Goal: Task Accomplishment & Management: Manage account settings

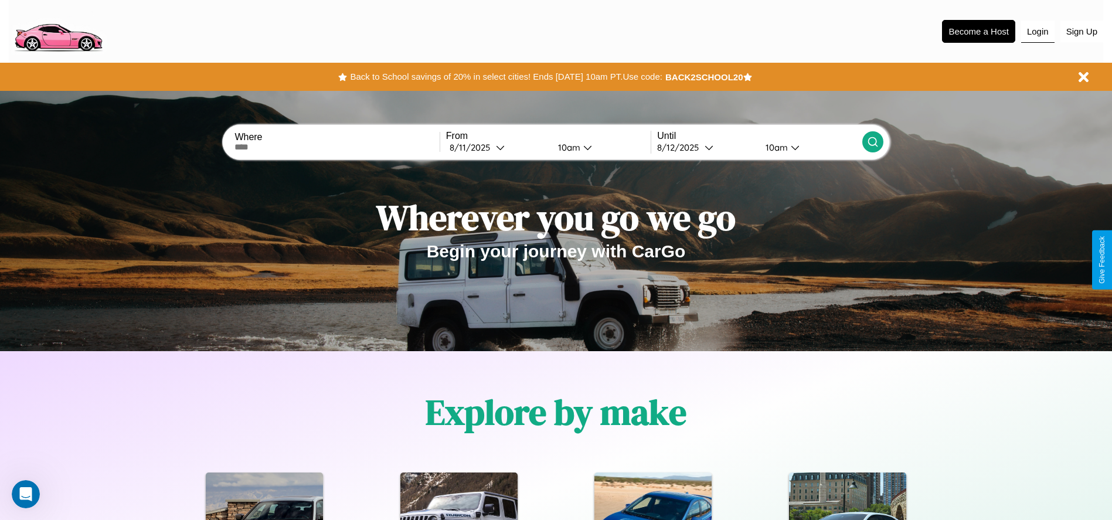
click at [1038, 31] on button "Login" at bounding box center [1038, 32] width 33 height 22
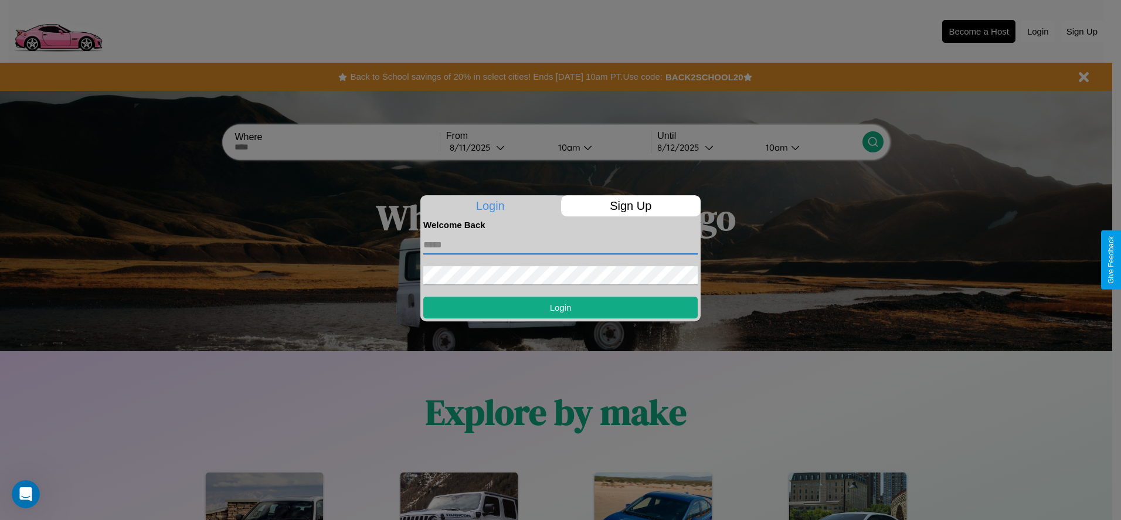
click at [561, 245] on input "text" at bounding box center [560, 245] width 274 height 19
type input "**********"
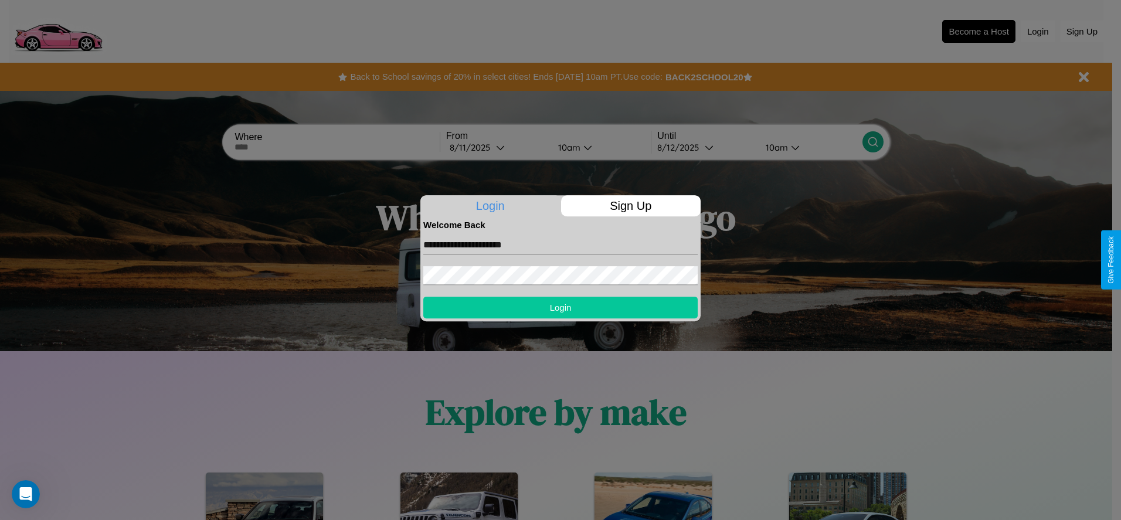
click at [561, 307] on button "Login" at bounding box center [560, 308] width 274 height 22
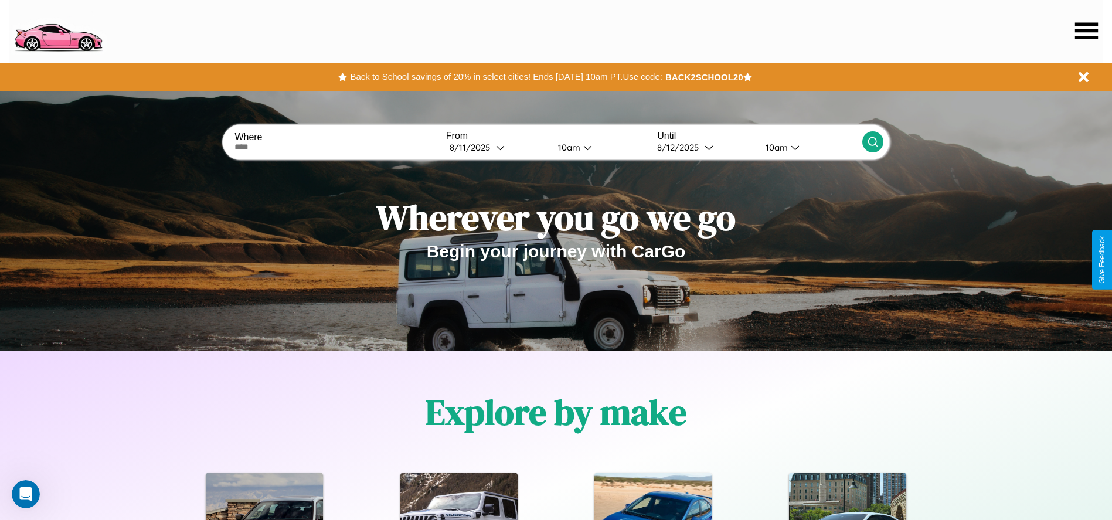
click at [1087, 30] on icon at bounding box center [1086, 30] width 23 height 16
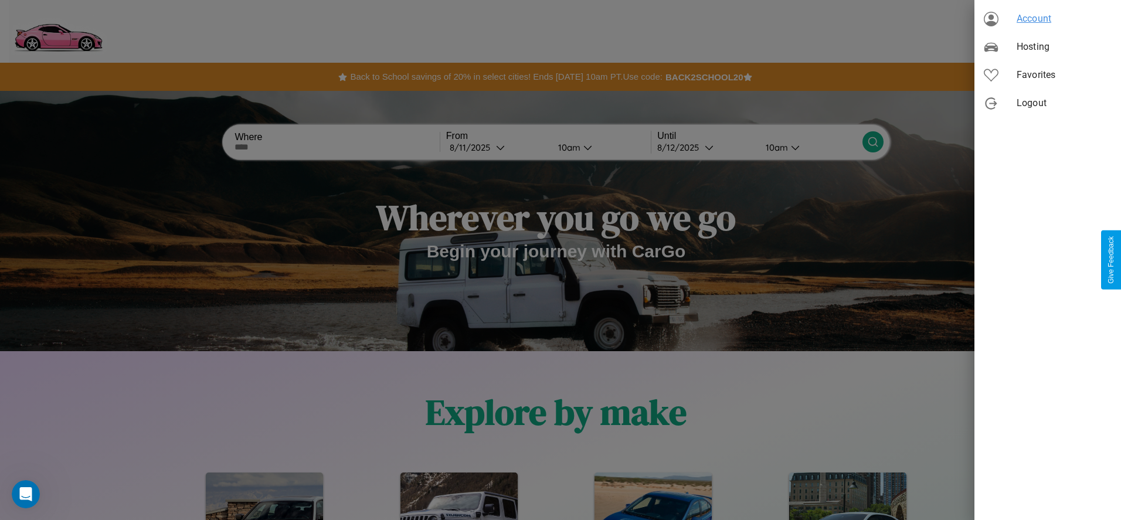
click at [1048, 19] on span "Account" at bounding box center [1064, 19] width 95 height 14
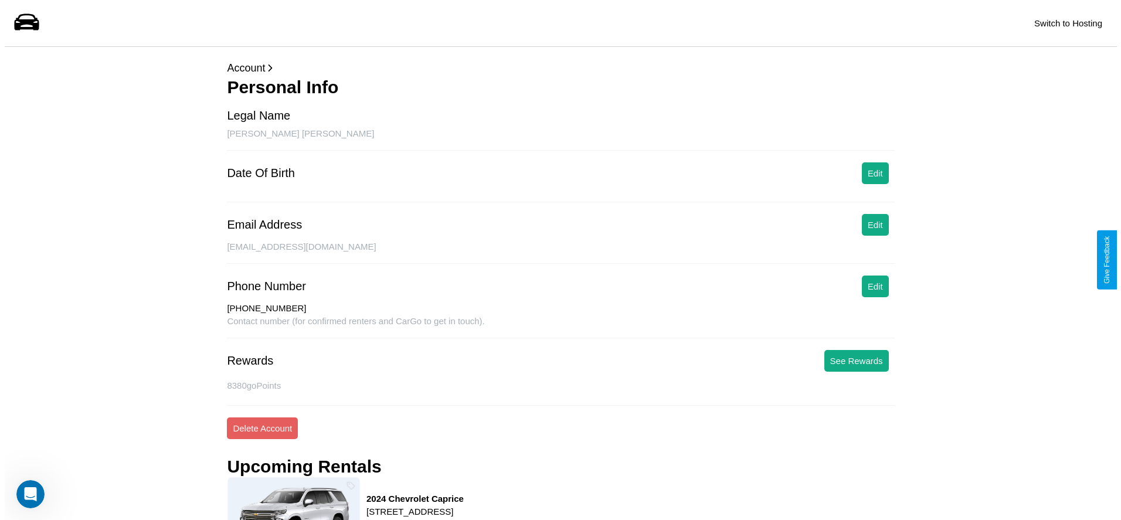
scroll to position [168, 0]
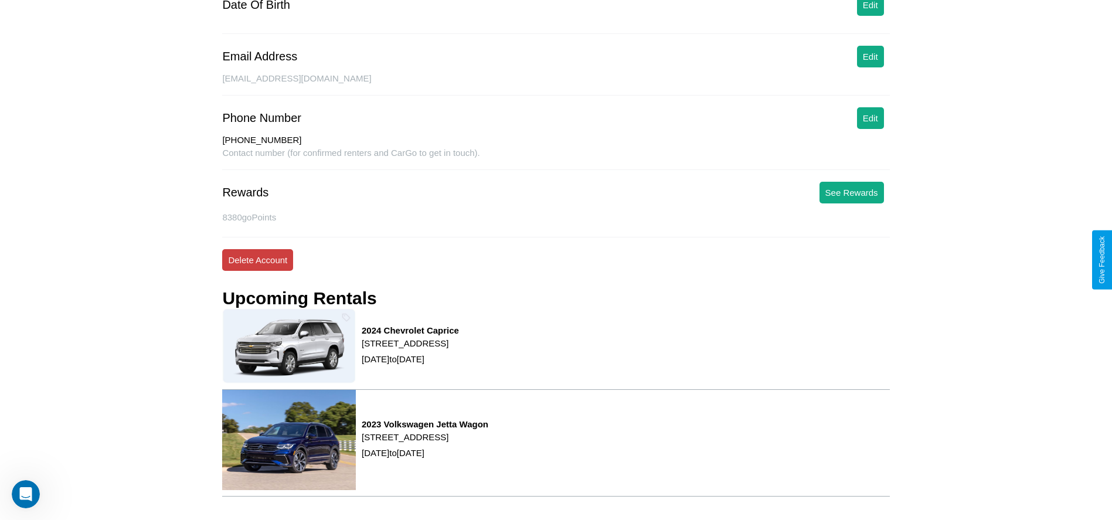
click at [257, 260] on button "Delete Account" at bounding box center [257, 260] width 71 height 22
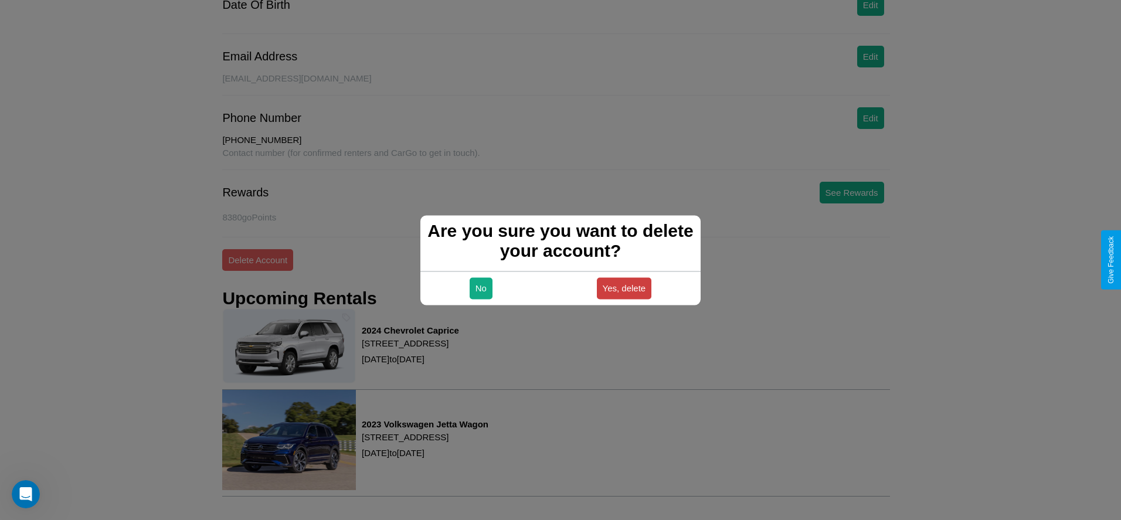
click at [624, 288] on button "Yes, delete" at bounding box center [624, 288] width 55 height 22
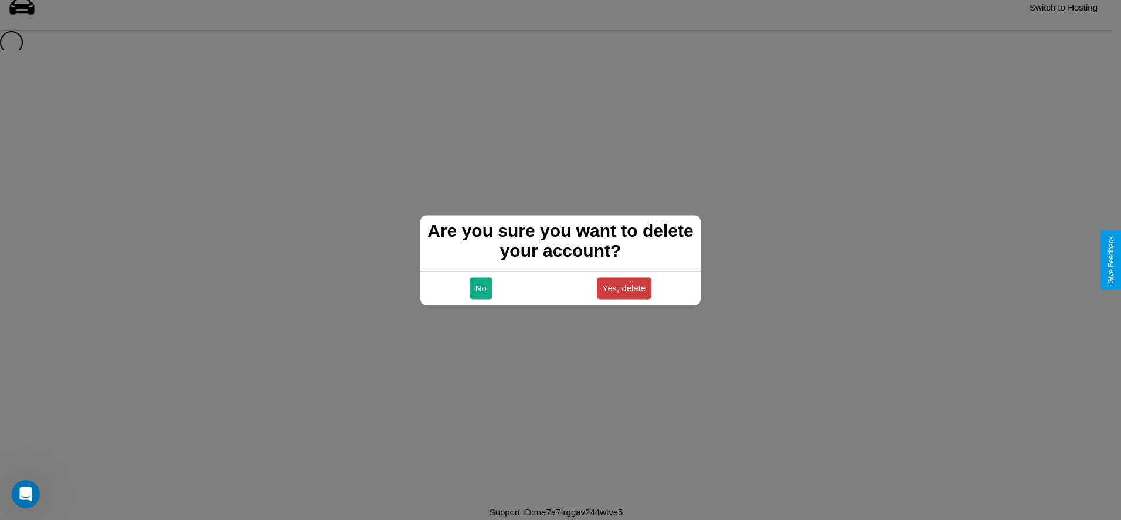
scroll to position [16, 0]
